Goal: Task Accomplishment & Management: Complete application form

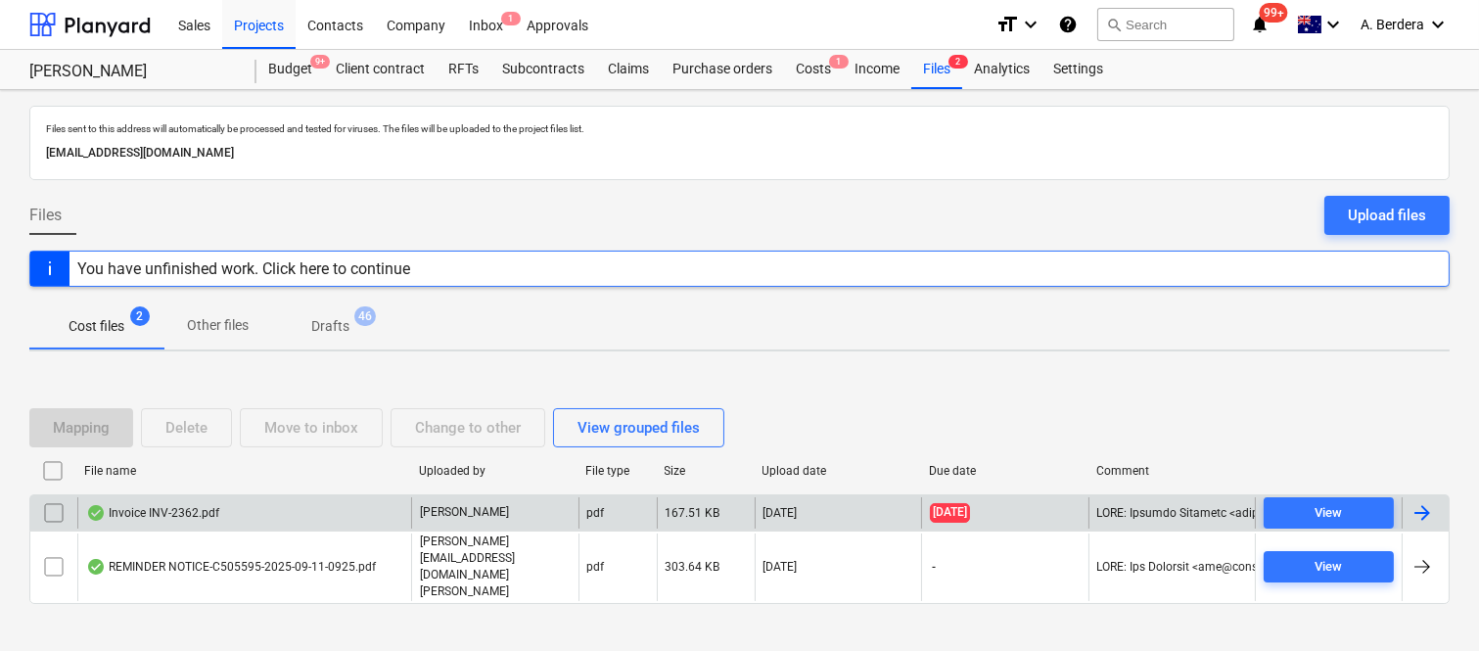
click at [281, 529] on div "Invoice INV-2362.pdf" at bounding box center [244, 512] width 334 height 31
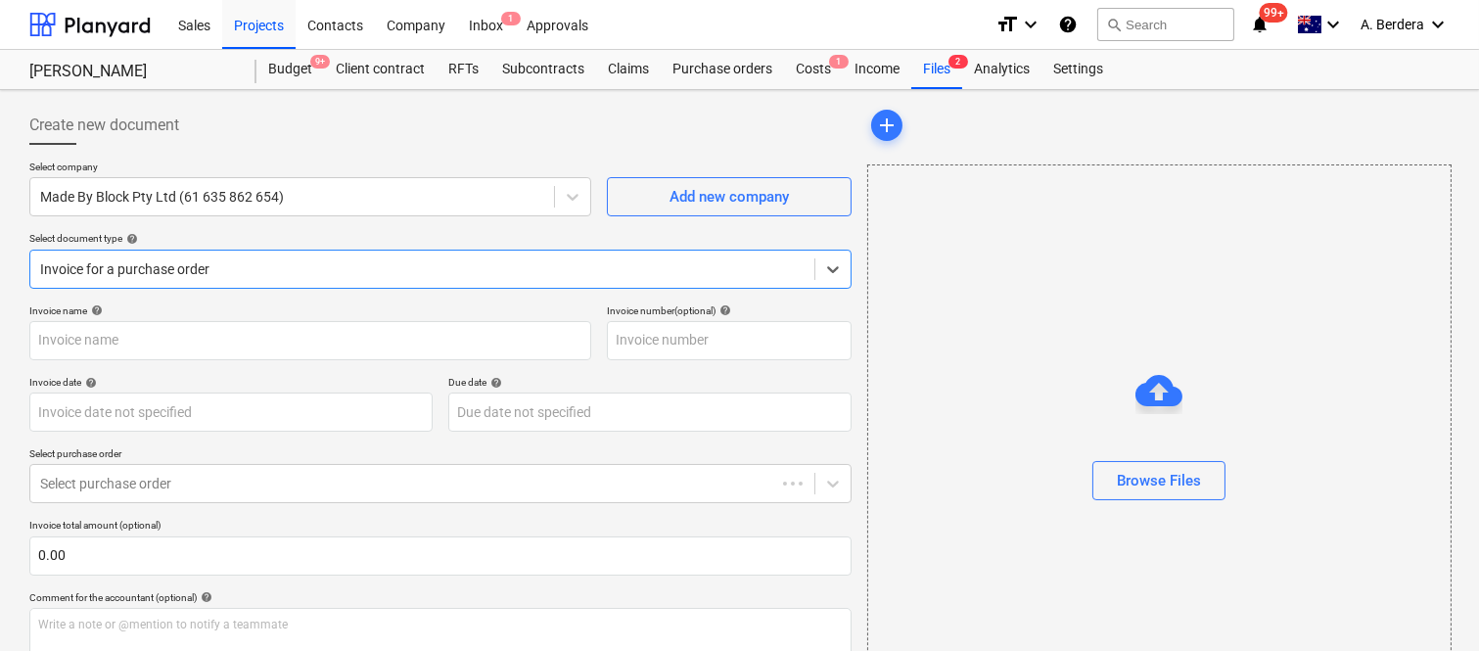
type input "INV-2362"
type input "[DATE]"
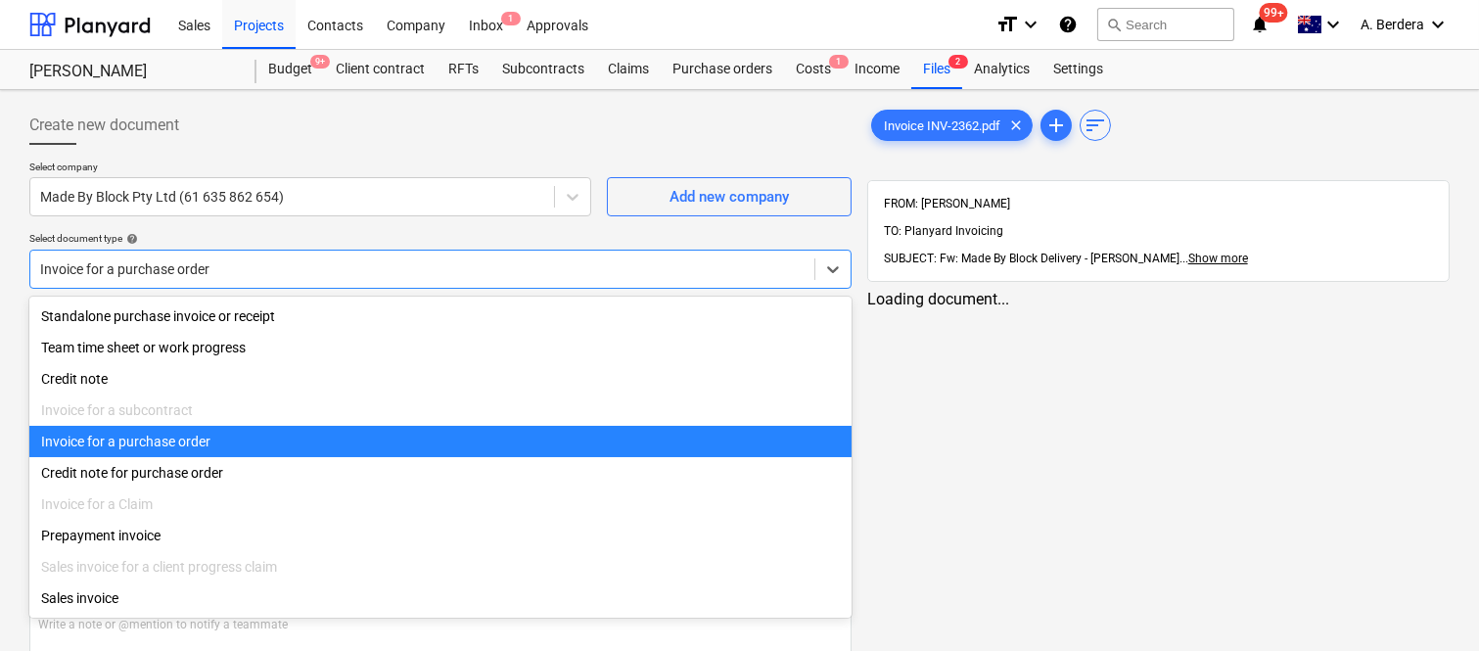
click at [335, 255] on div "Invoice for a purchase order" at bounding box center [422, 268] width 784 height 27
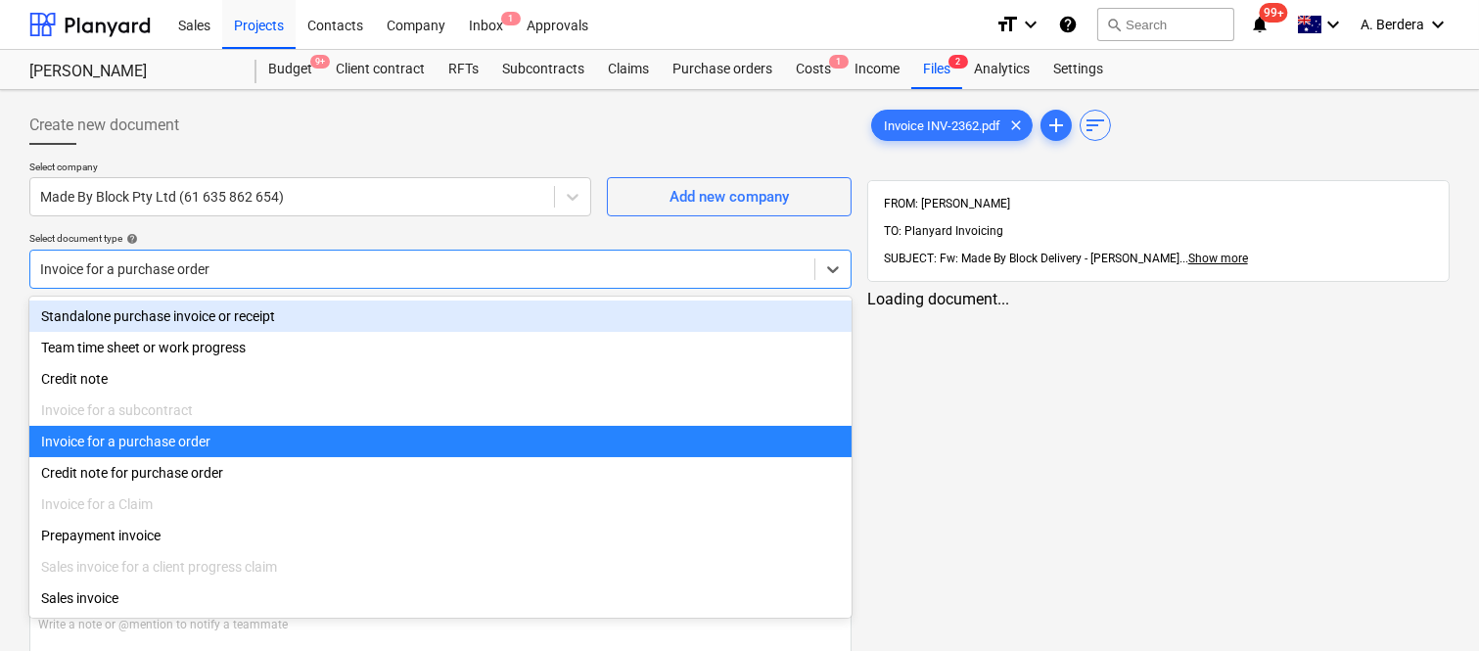
click at [313, 307] on div "Standalone purchase invoice or receipt" at bounding box center [440, 315] width 822 height 31
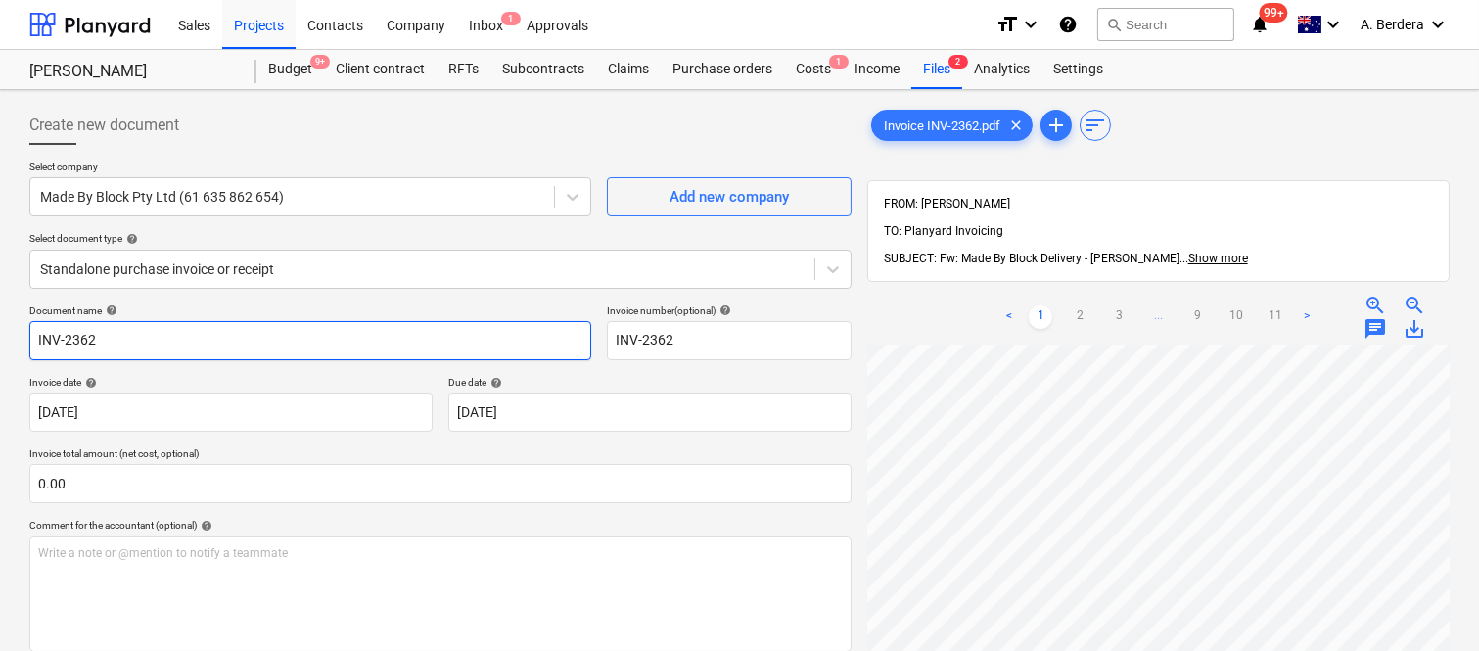
click at [29, 338] on input "INV-2362" at bounding box center [310, 340] width 562 height 39
type input "Made By Block INV-2362"
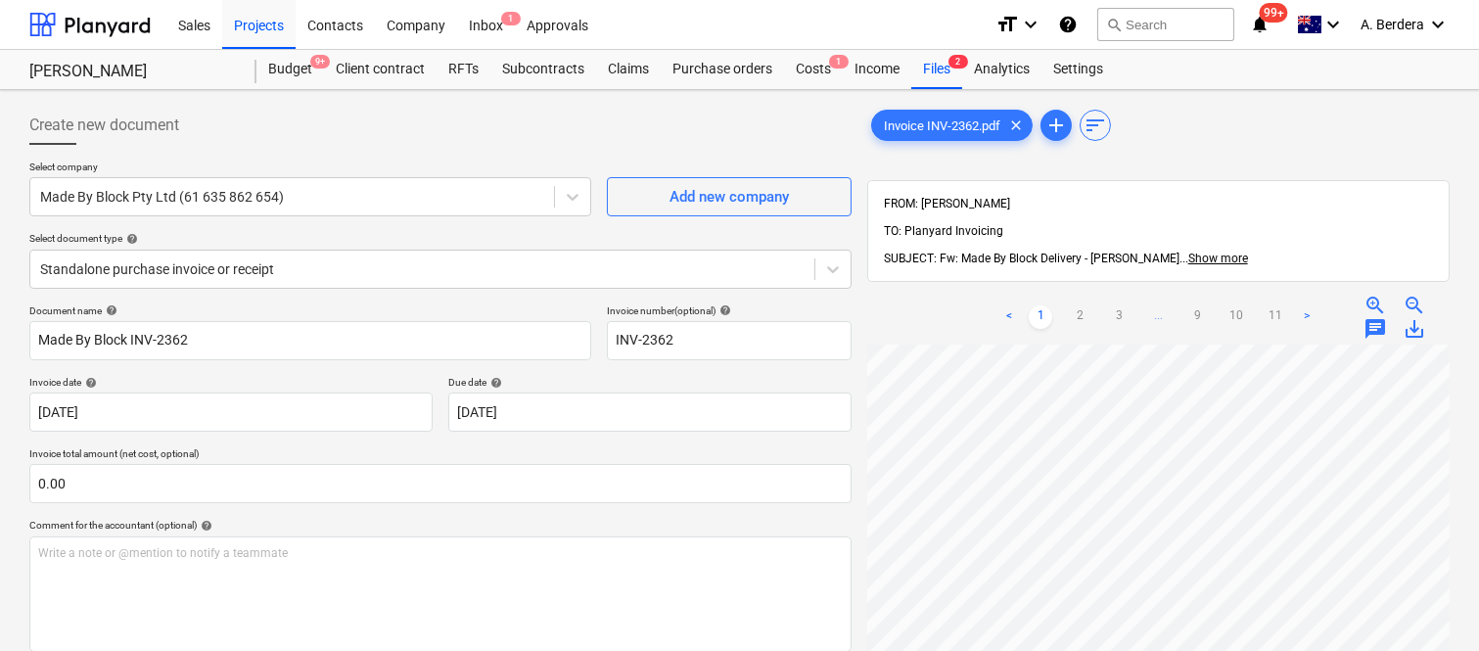
click at [1474, 481] on div "Create new document Select company Made By Block Pty Ltd (61 635 862 654) Add n…" at bounding box center [739, 523] width 1479 height 866
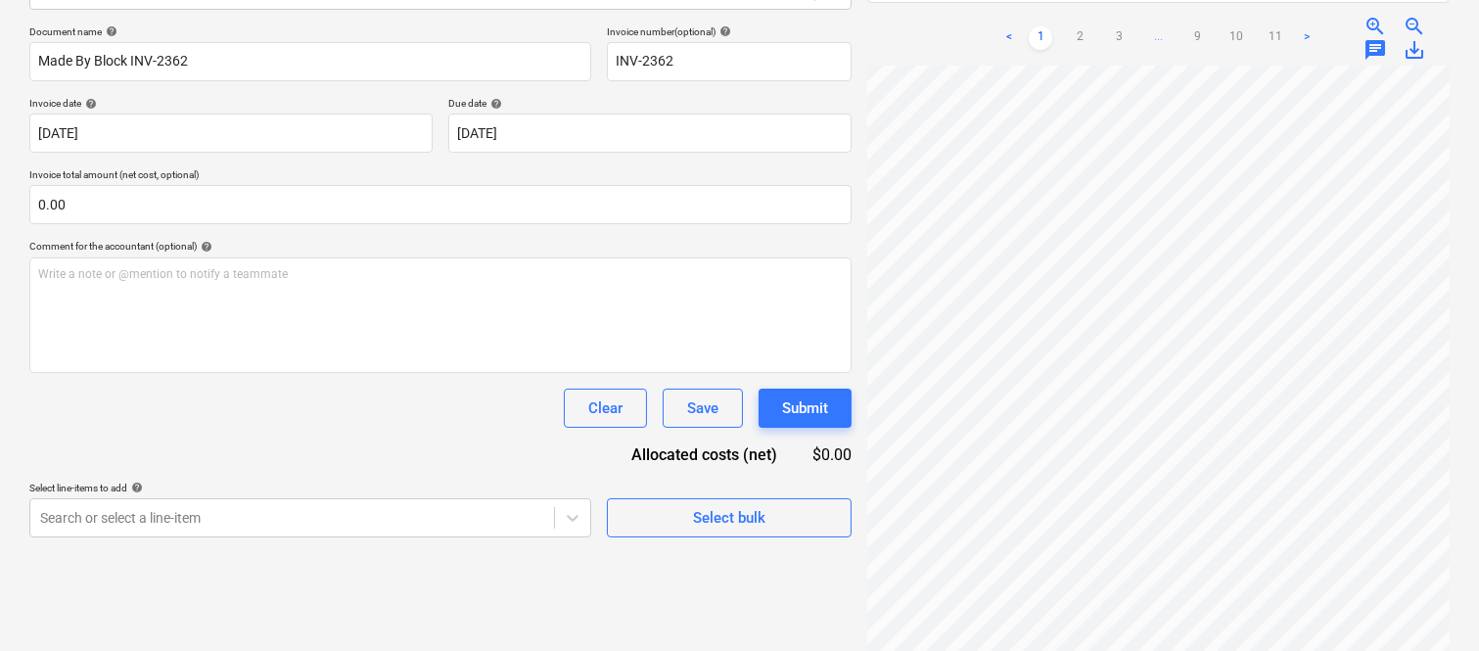
scroll to position [531, 325]
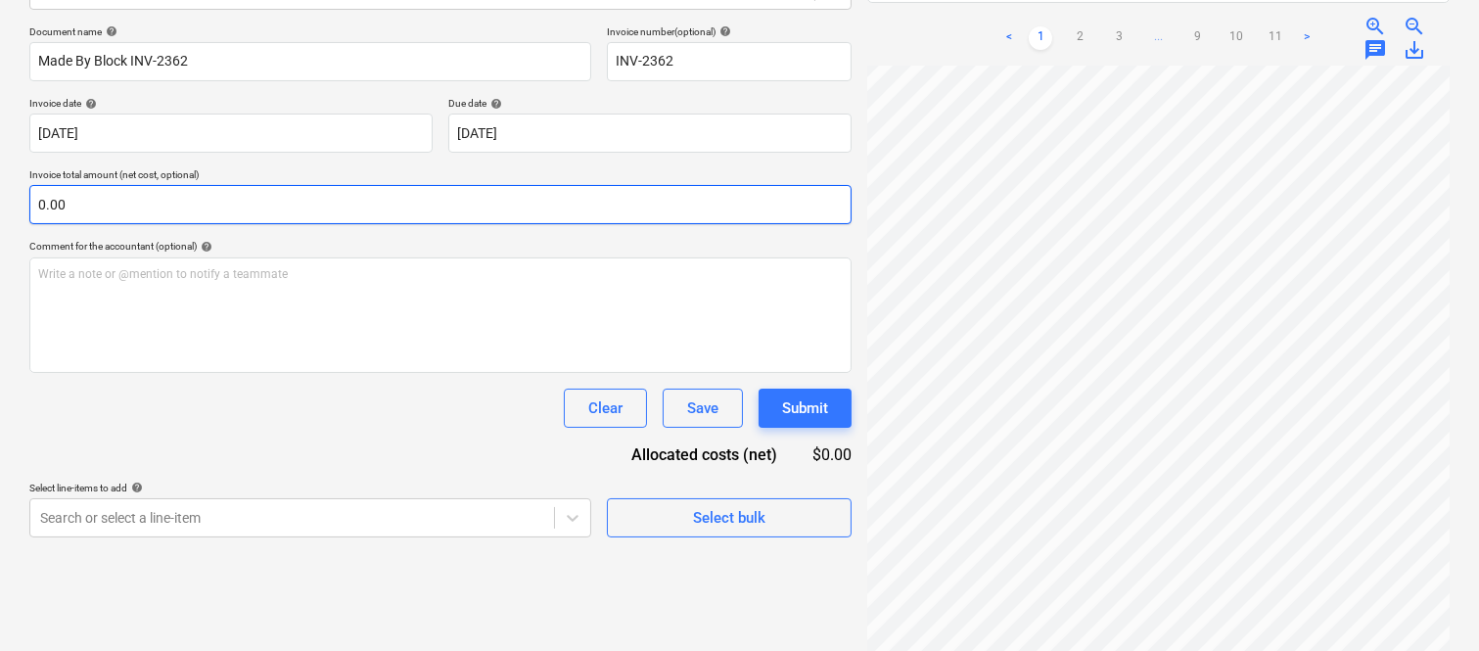
click at [170, 203] on input "0.00" at bounding box center [440, 204] width 822 height 39
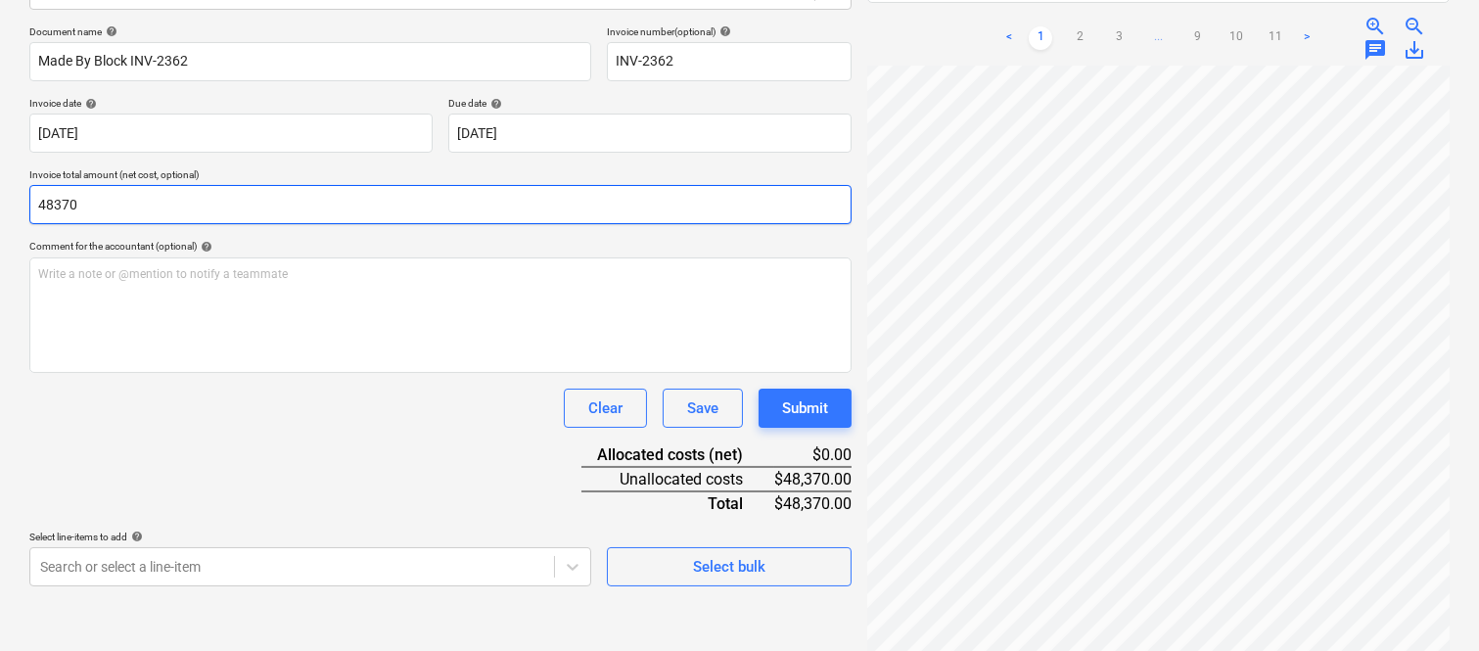
click at [266, 206] on input "48370" at bounding box center [440, 204] width 822 height 39
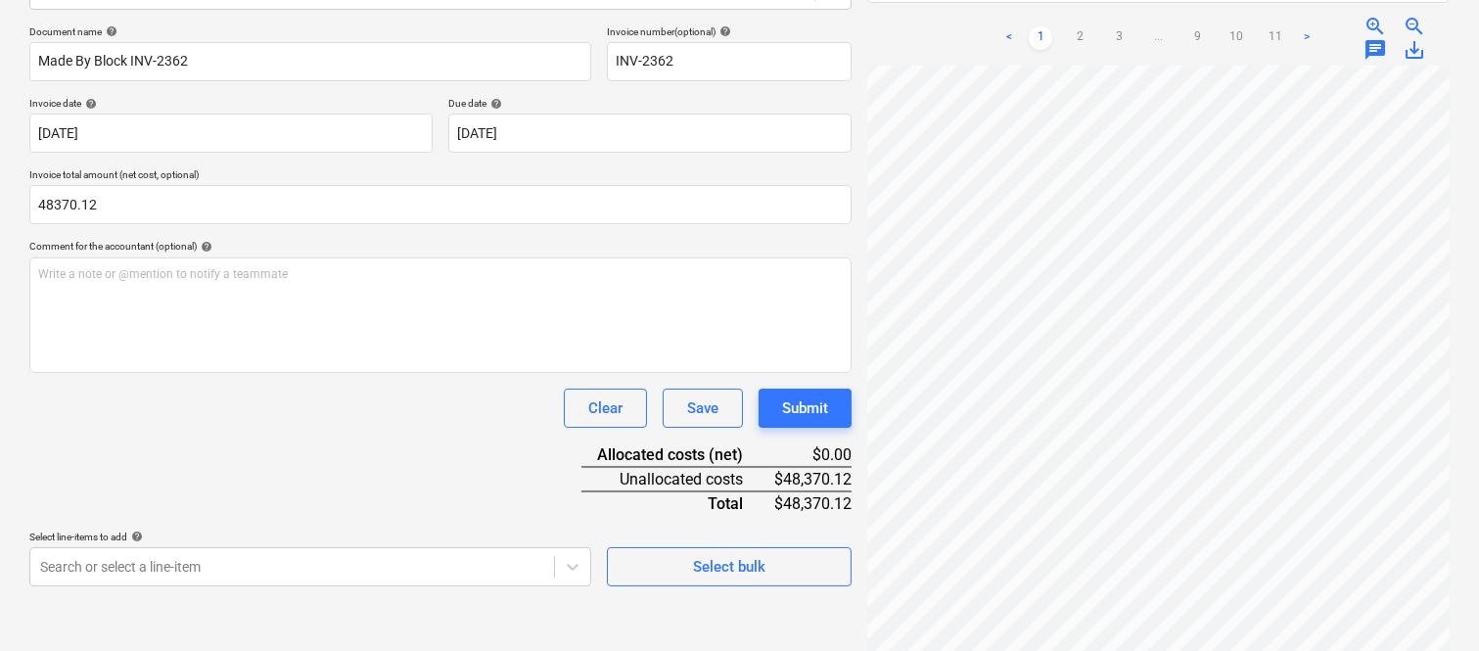
type input "48,370.12"
click at [304, 475] on div "Document name help Made By Block INV-2362 Invoice number (optional) help INV-23…" at bounding box center [440, 305] width 822 height 561
click at [238, 372] on body "Sales Projects Contacts Company Inbox 1 Approvals format_size keyboard_arrow_do…" at bounding box center [739, 46] width 1479 height 651
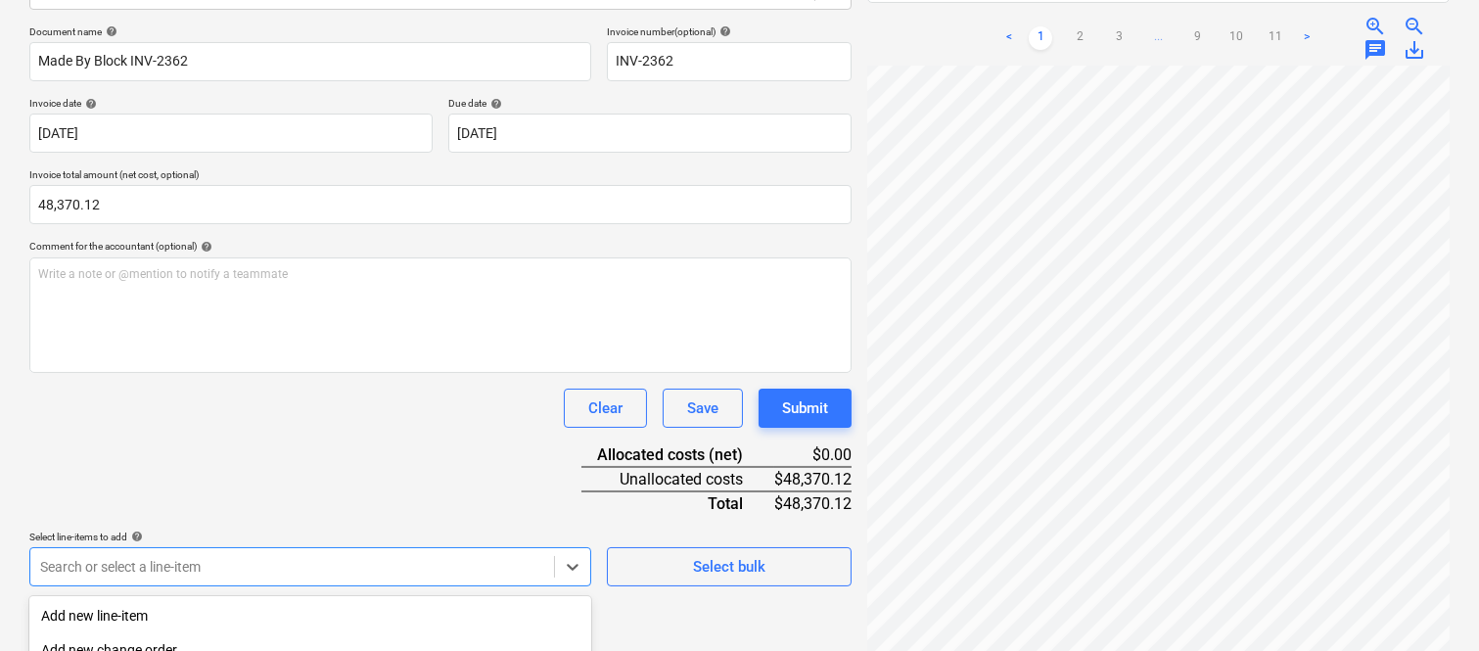
scroll to position [521, 0]
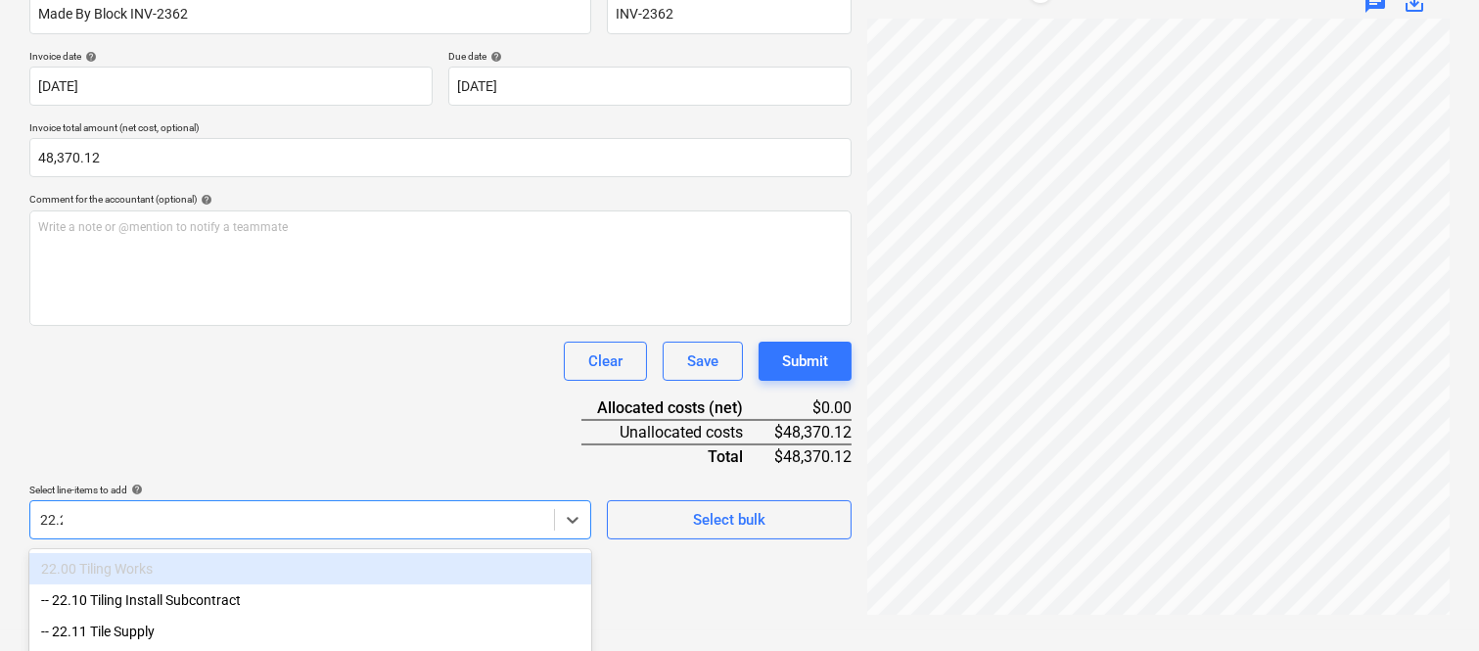
type input "22.20"
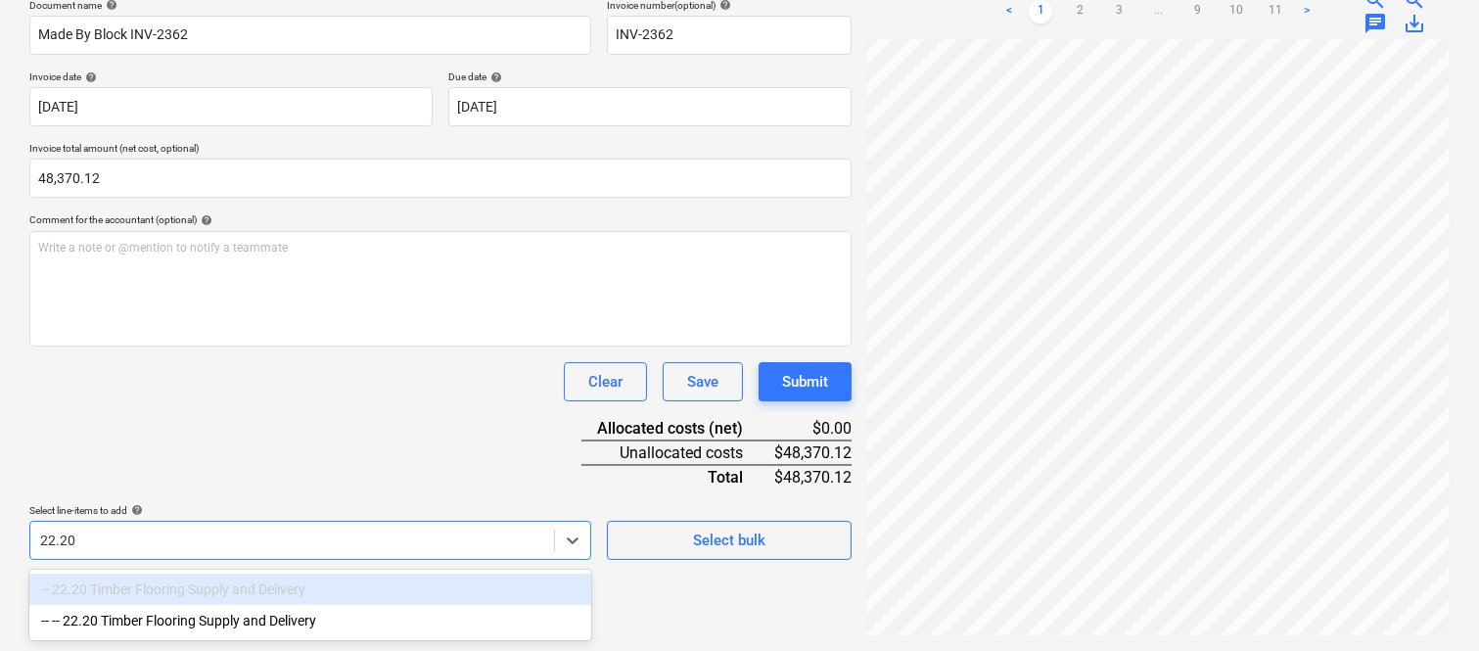
scroll to position [295, 0]
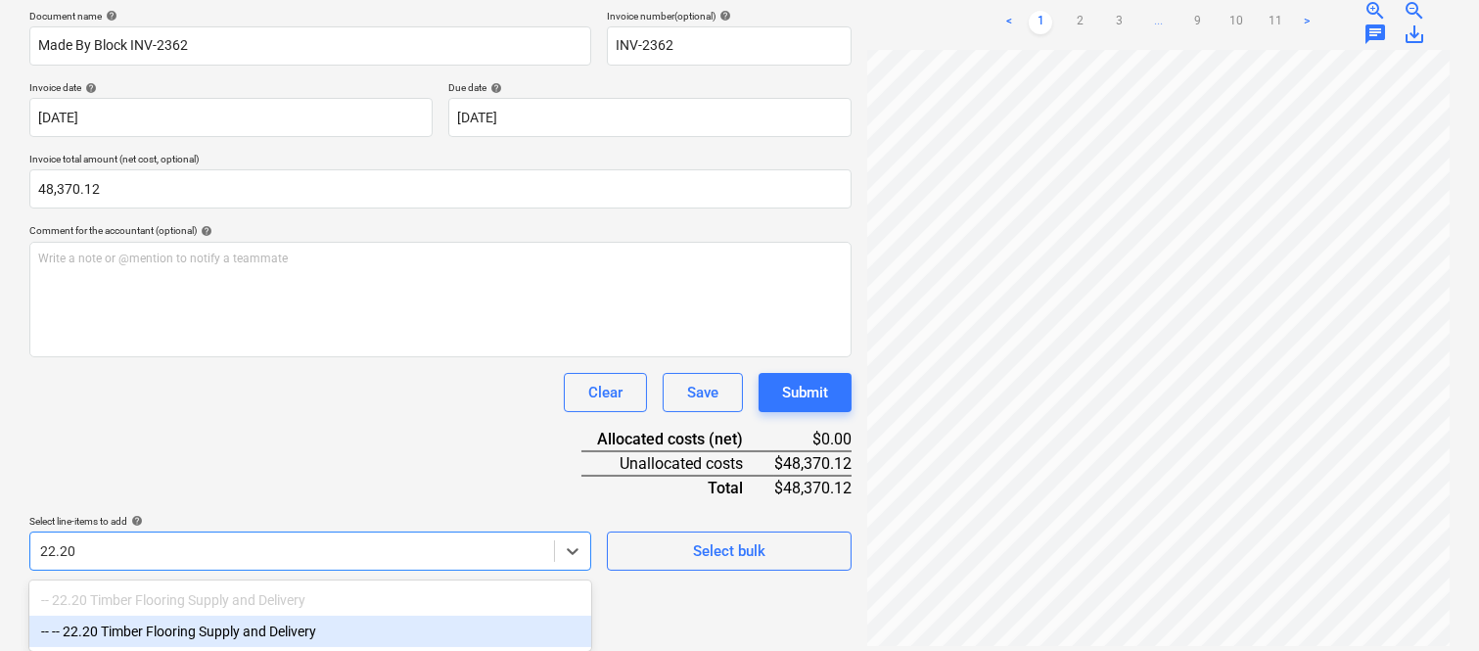
click at [208, 632] on div "-- -- 22.20 Timber Flooring Supply and Delivery" at bounding box center [310, 631] width 562 height 31
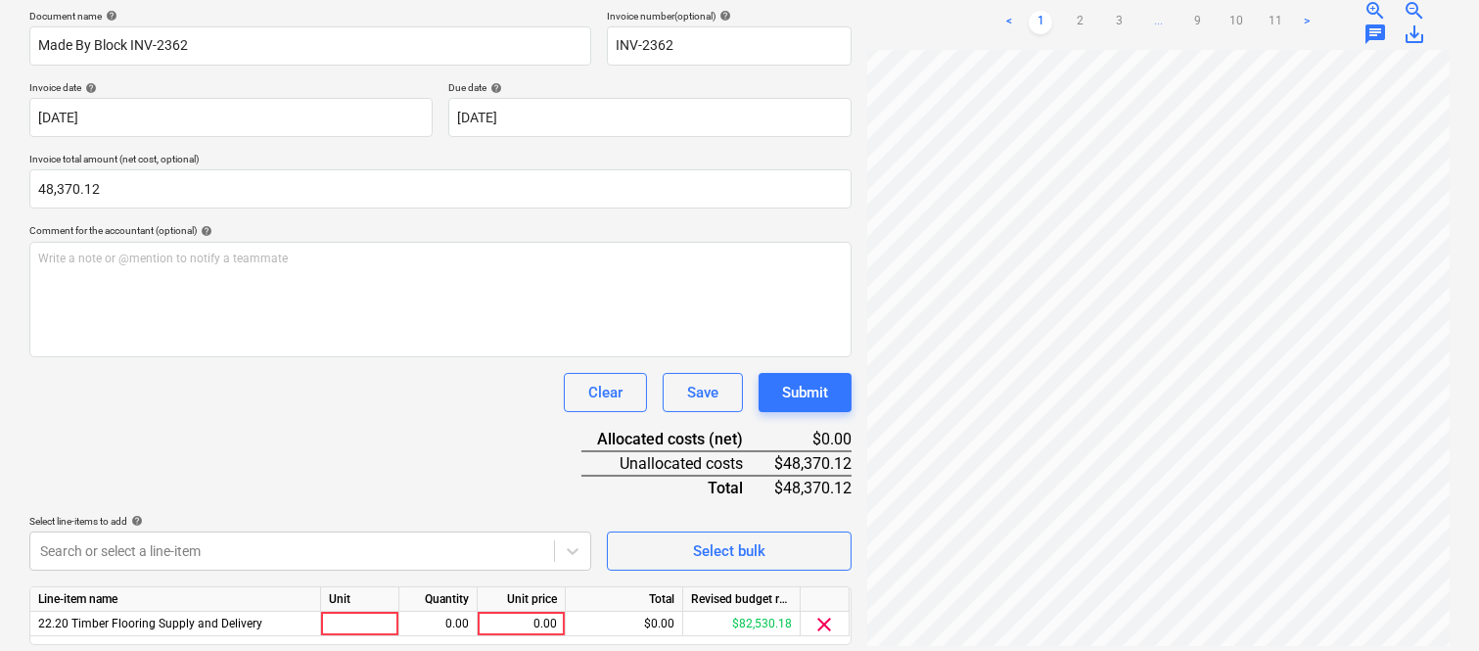
click at [183, 447] on div "Document name help Made By Block INV-2362 Invoice number (optional) help INV-23…" at bounding box center [440, 355] width 822 height 690
click at [355, 623] on div at bounding box center [360, 624] width 78 height 24
type input "invoice"
click at [456, 622] on div "0.00" at bounding box center [438, 624] width 62 height 24
type input "1"
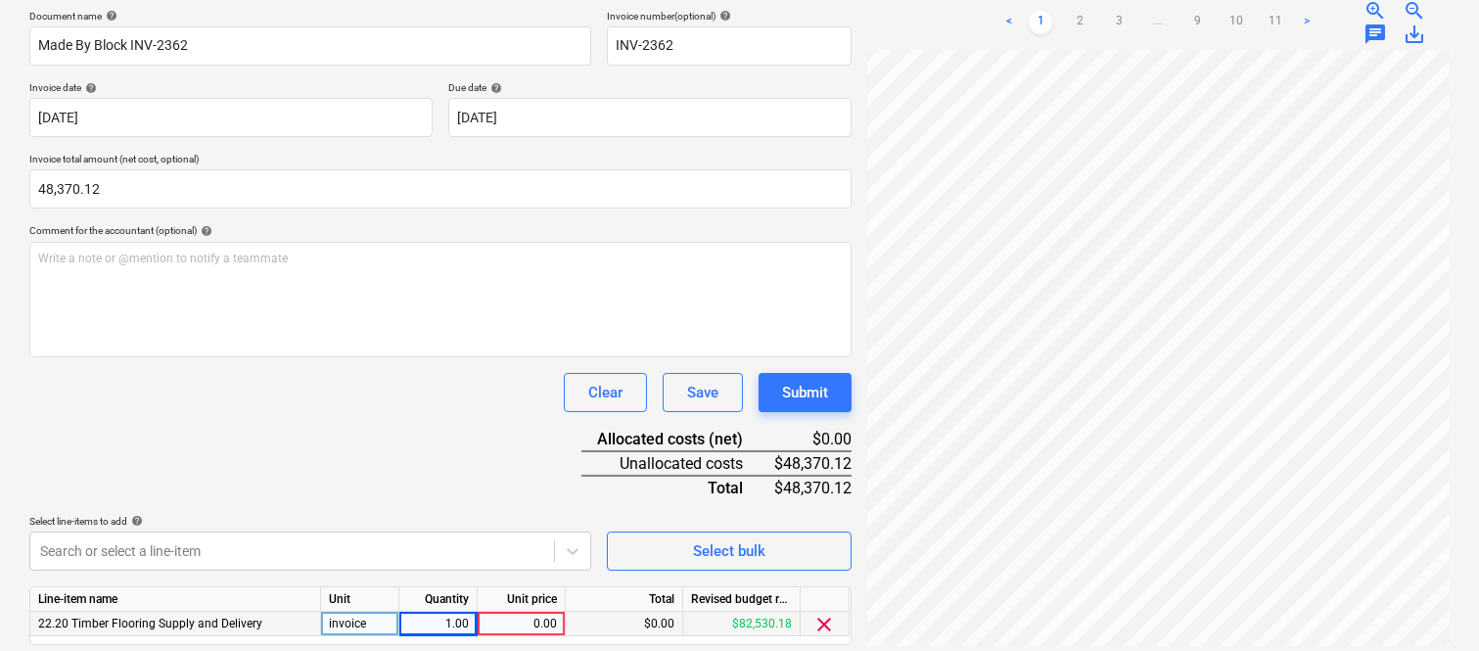
click at [511, 629] on div "0.00" at bounding box center [520, 624] width 71 height 24
type input "48370.12"
click at [437, 440] on div "Document name help Made By Block INV-2362 Invoice number (optional) help INV-23…" at bounding box center [440, 355] width 822 height 690
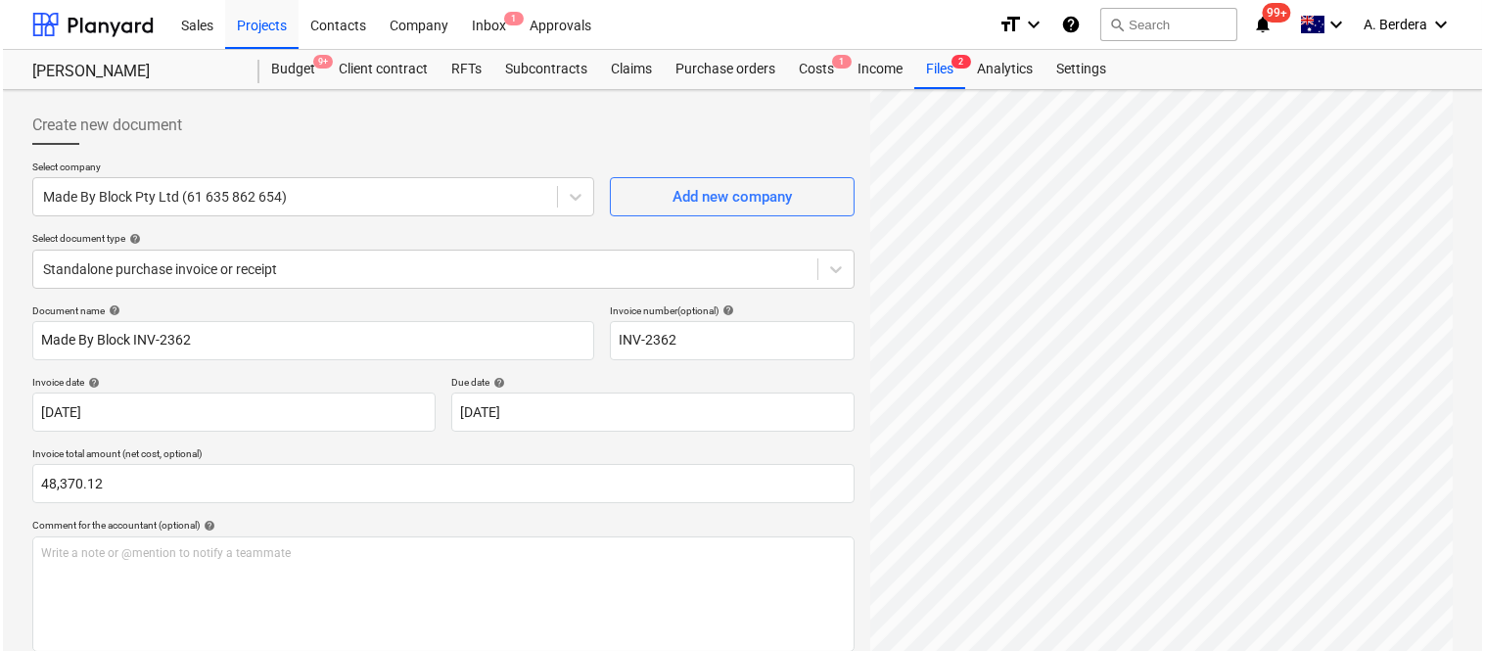
scroll to position [359, 0]
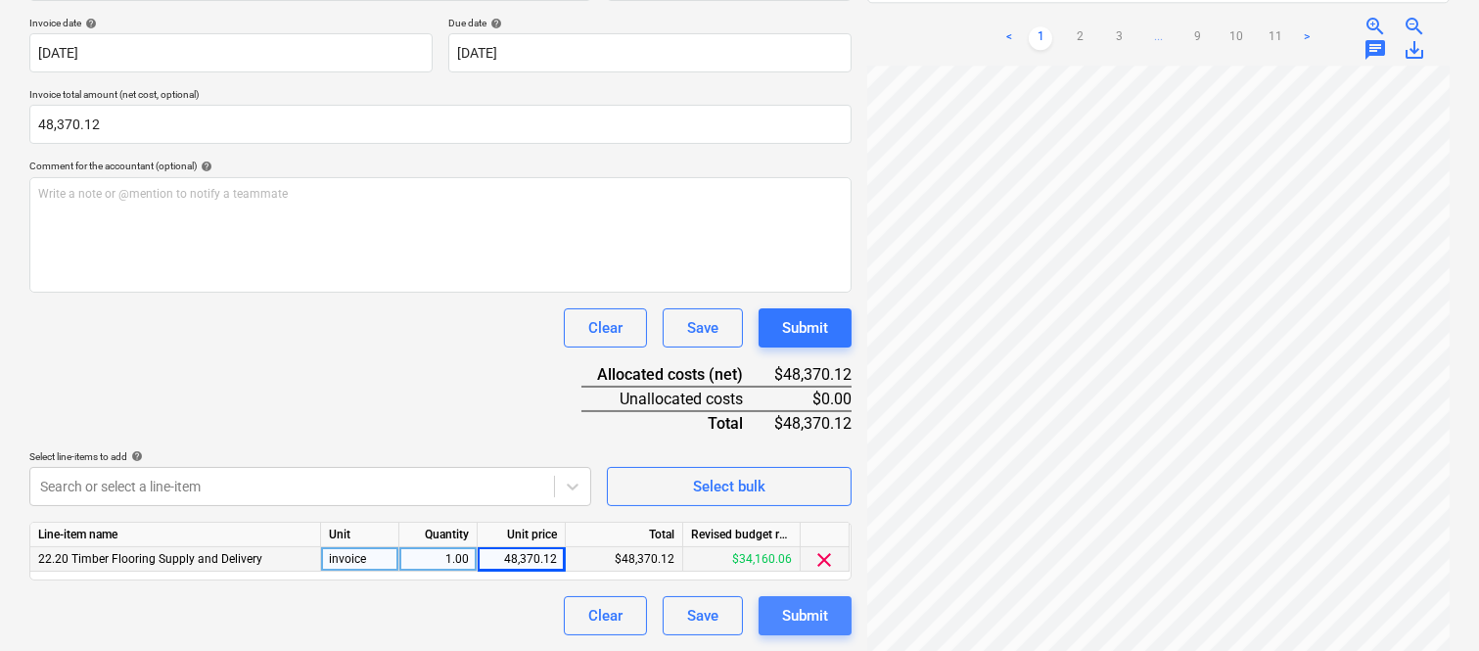
click at [814, 621] on div "Submit" at bounding box center [805, 615] width 46 height 25
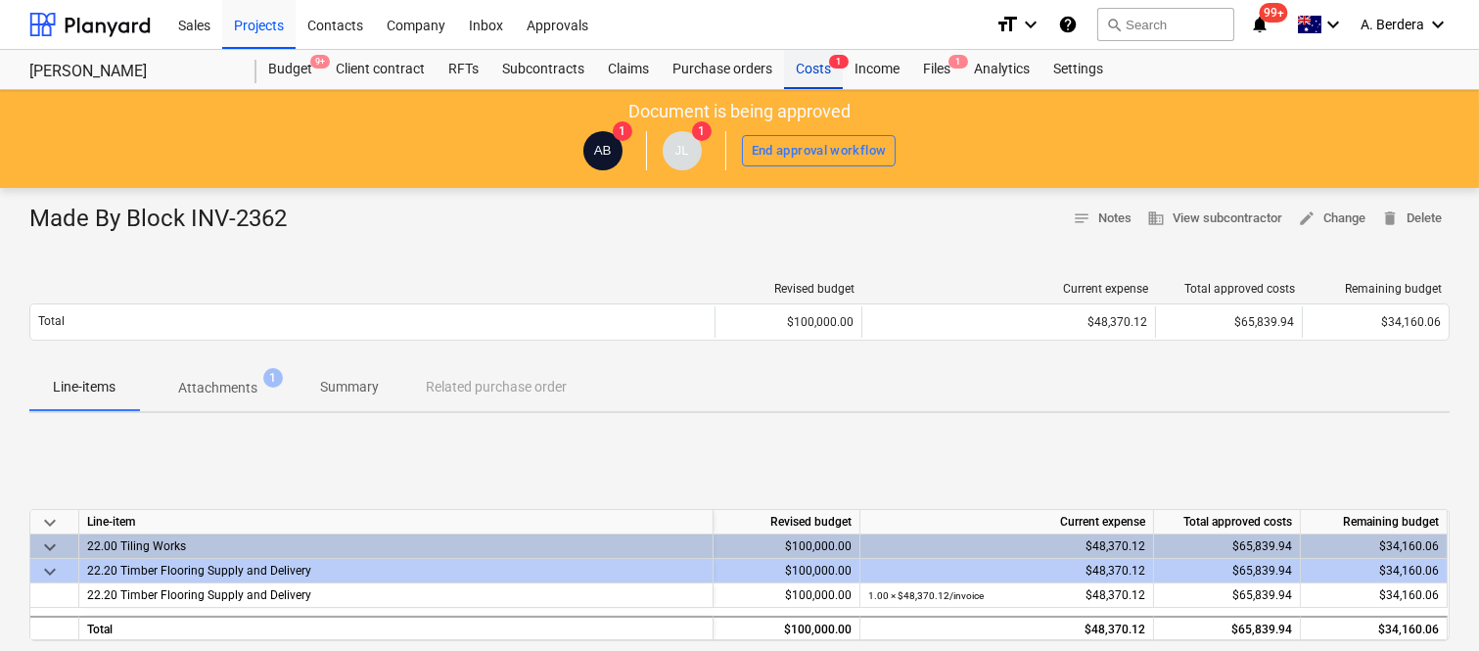
click at [813, 69] on div "Costs 1" at bounding box center [813, 69] width 59 height 39
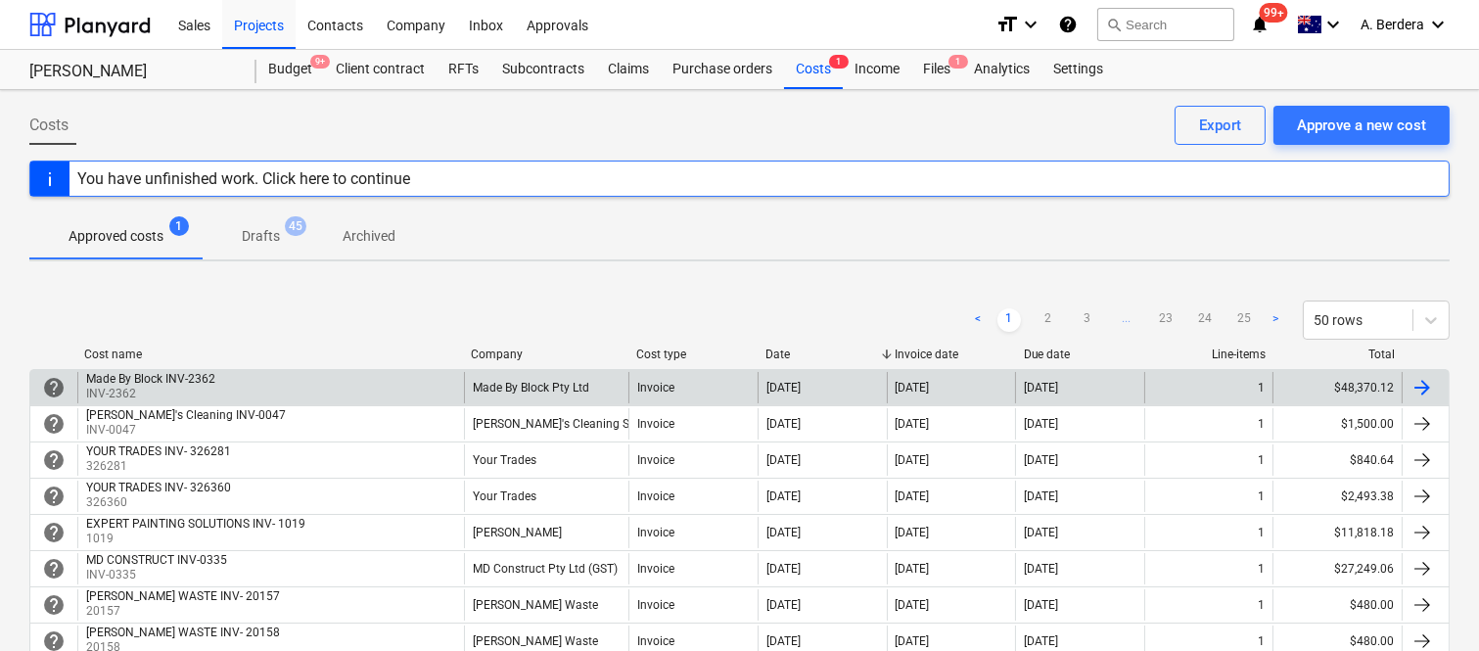
click at [427, 392] on div "Made By Block INV-2362 INV-2362" at bounding box center [270, 387] width 387 height 31
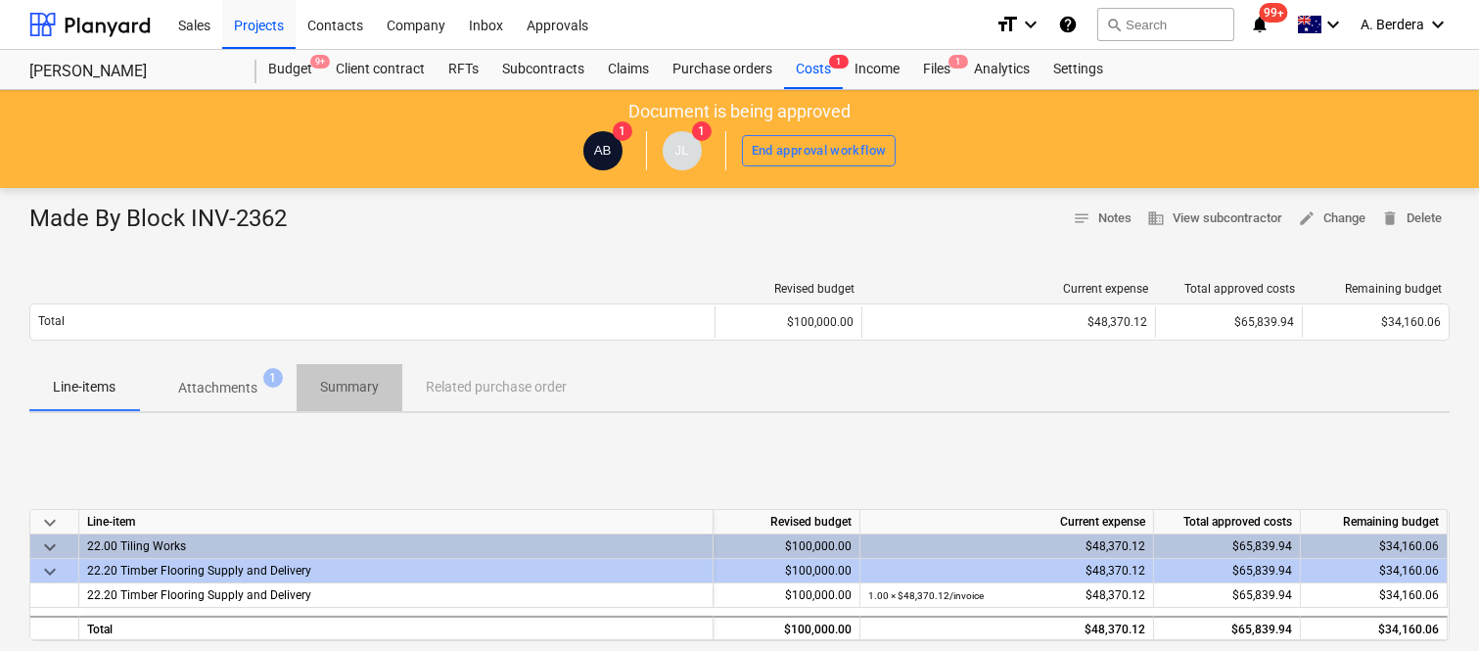
click at [367, 380] on p "Summary" at bounding box center [349, 387] width 59 height 21
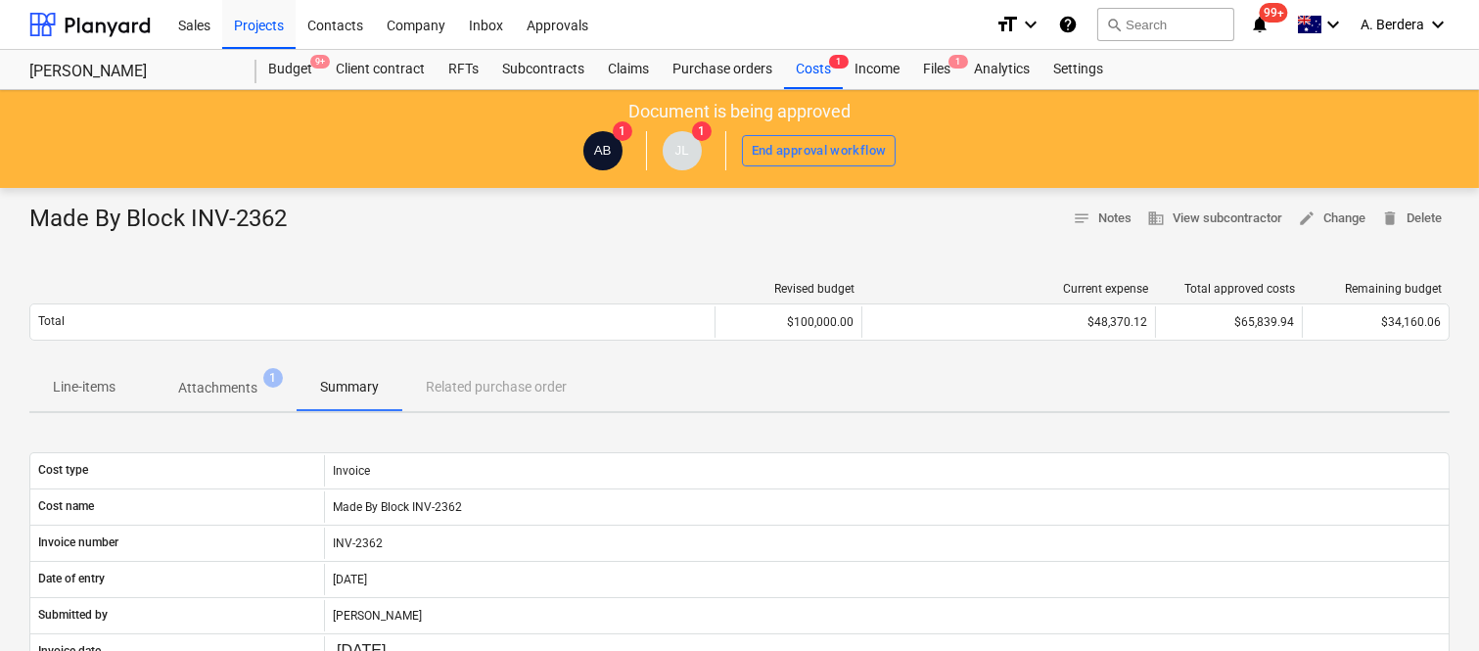
drag, startPoint x: 1476, startPoint y: 395, endPoint x: 1476, endPoint y: 360, distance: 35.2
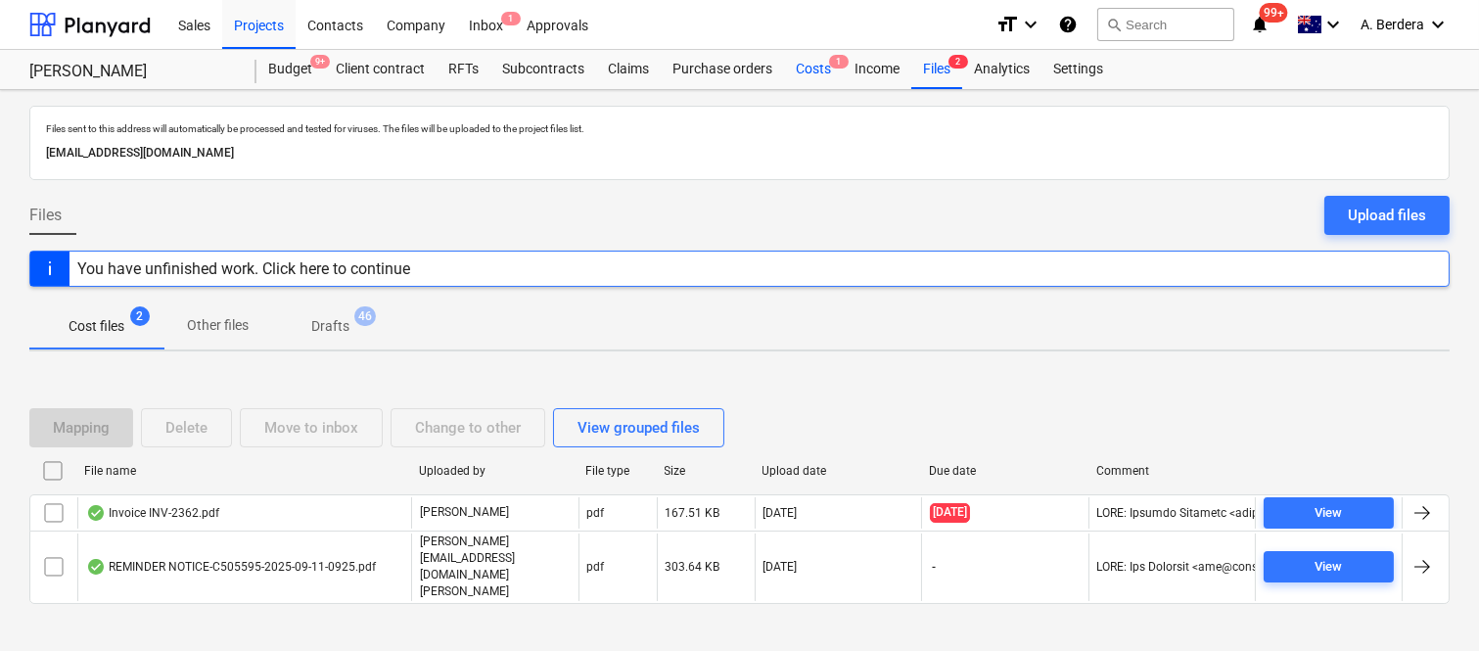
click at [803, 63] on div "Costs 1" at bounding box center [813, 69] width 59 height 39
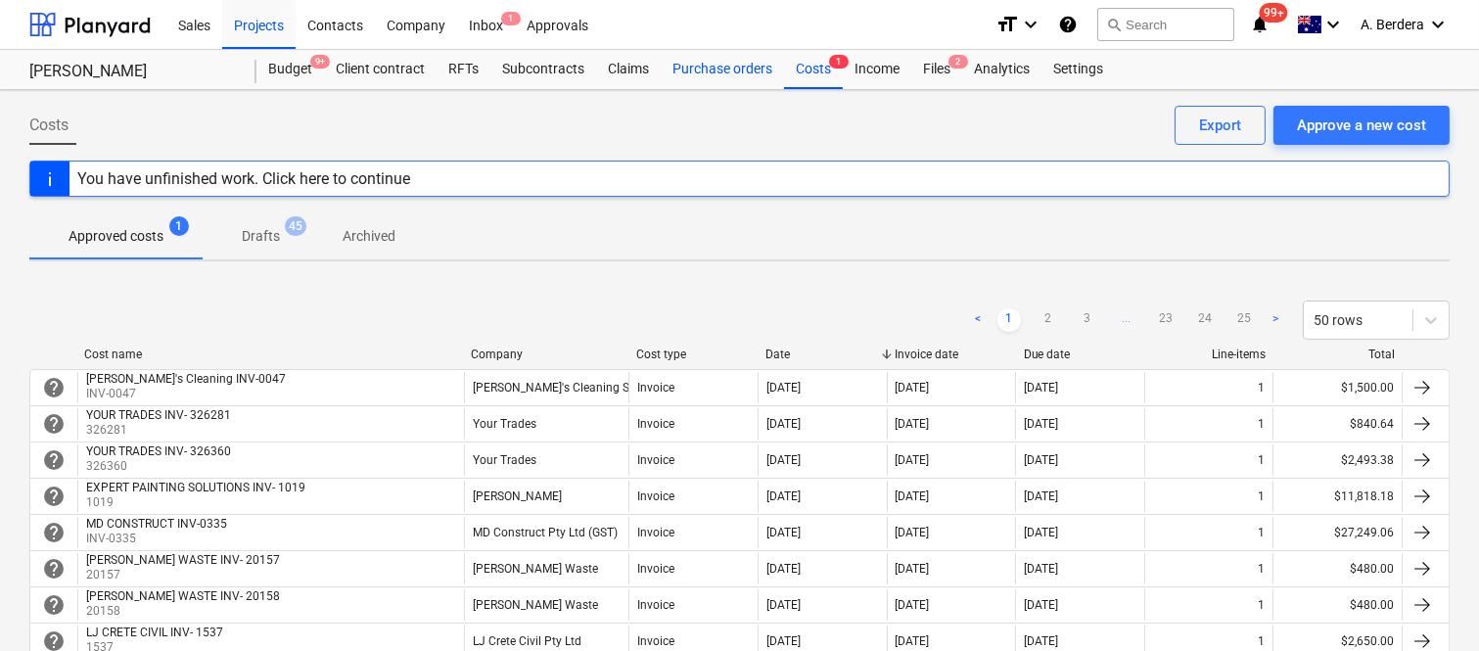
click at [689, 69] on div "Purchase orders" at bounding box center [722, 69] width 123 height 39
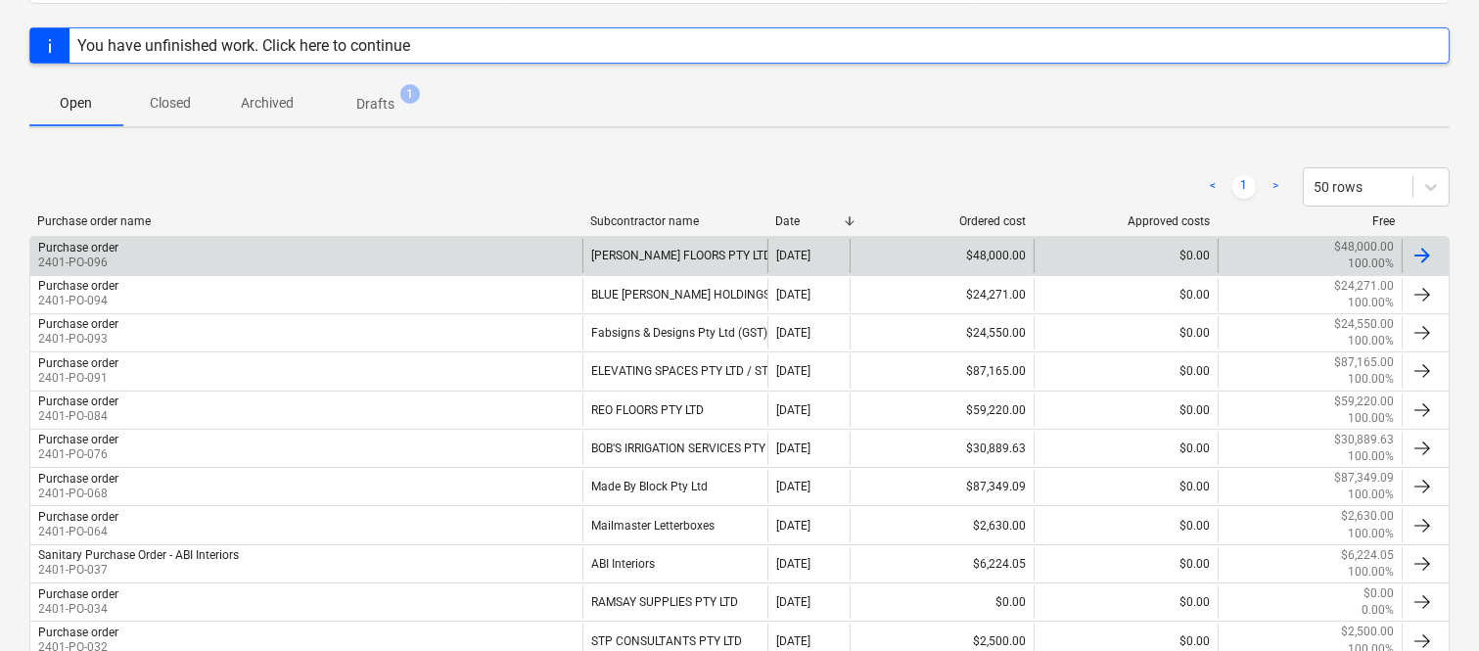
scroll to position [260, 0]
click at [790, 501] on div "[DATE]" at bounding box center [808, 484] width 82 height 33
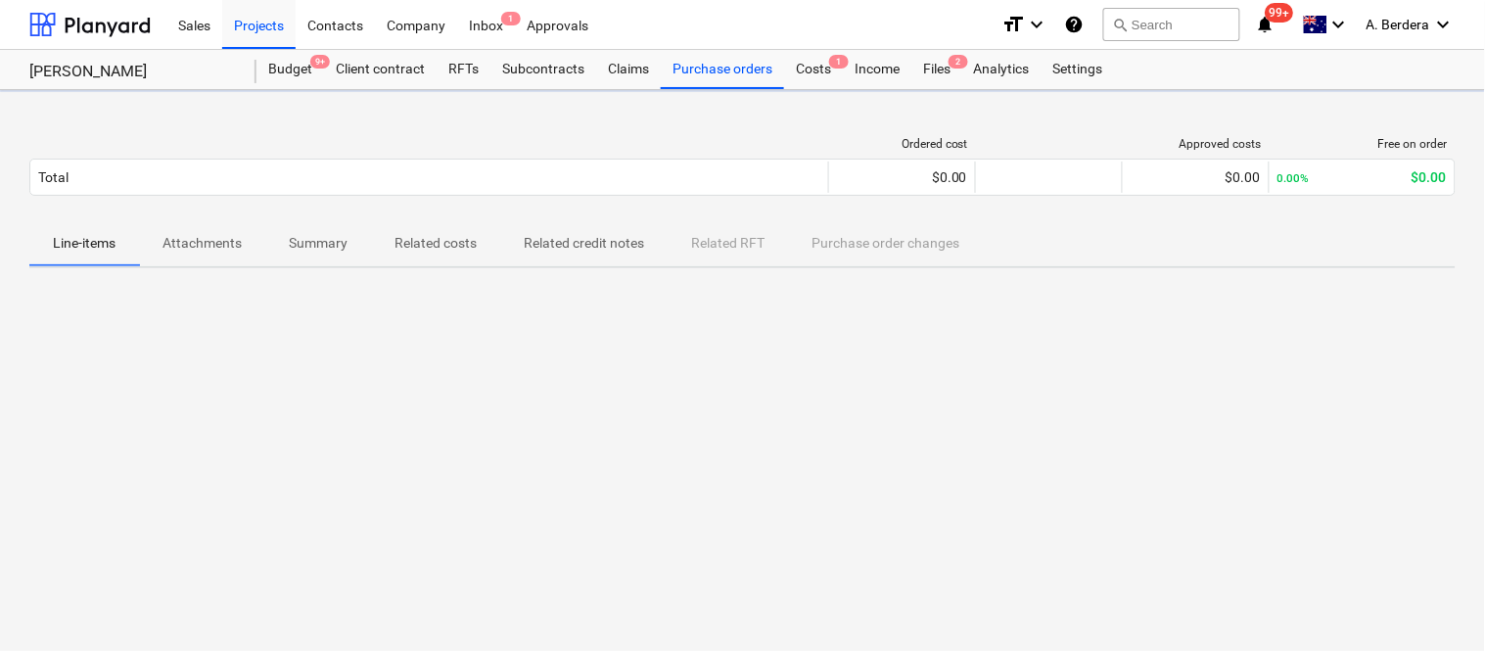
click at [790, 501] on div at bounding box center [742, 431] width 1426 height 294
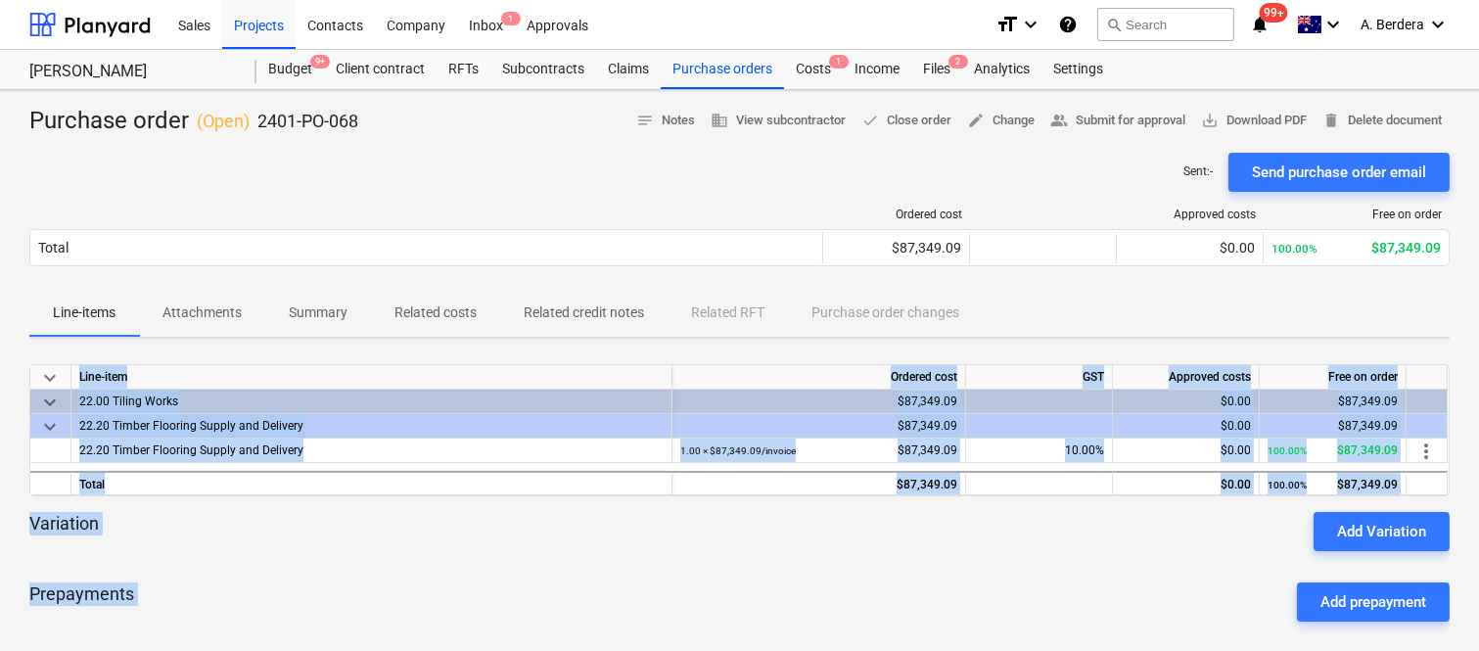
click at [603, 571] on div "Prepayments Add prepayment" at bounding box center [739, 602] width 1420 height 70
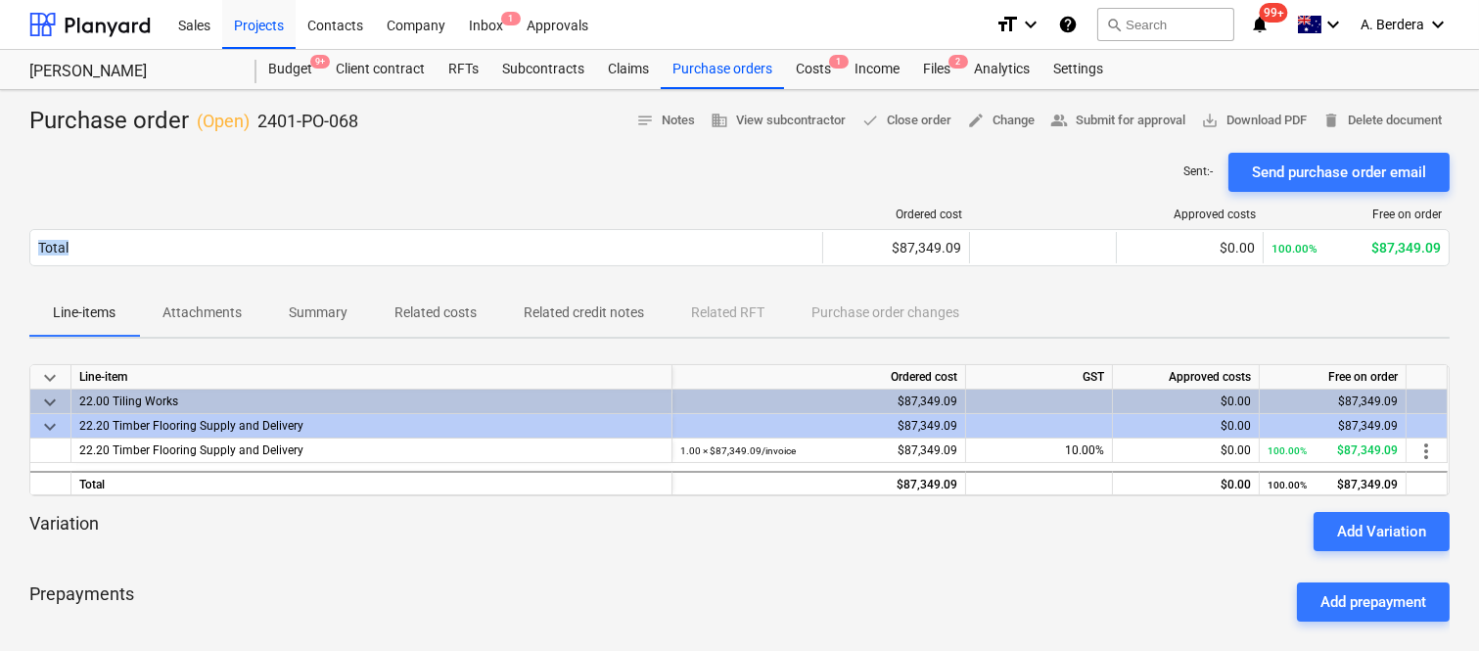
drag, startPoint x: 356, startPoint y: 277, endPoint x: 412, endPoint y: 198, distance: 96.9
click at [412, 198] on div "Ordered cost Approved costs Free on order Total $87,349.09 $0.00 100.00% $87,34…" at bounding box center [739, 241] width 1420 height 98
